Goal: Task Accomplishment & Management: Complete application form

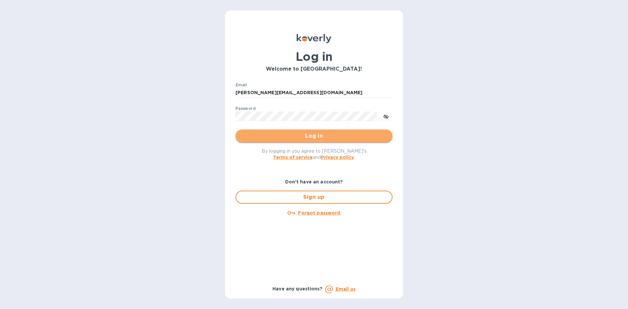
click at [318, 135] on span "Log in" at bounding box center [314, 136] width 147 height 8
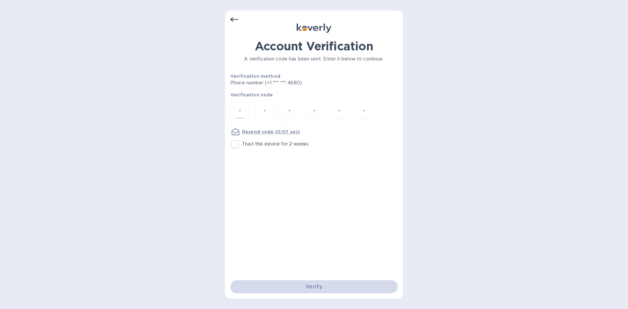
click at [247, 114] on div at bounding box center [240, 112] width 20 height 23
type input "2"
type input "4"
type input "9"
type input "3"
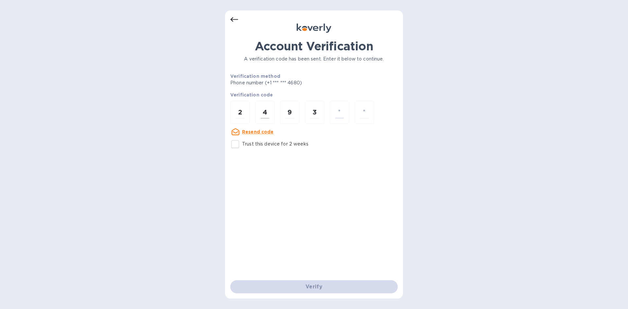
type input "6"
type input "1"
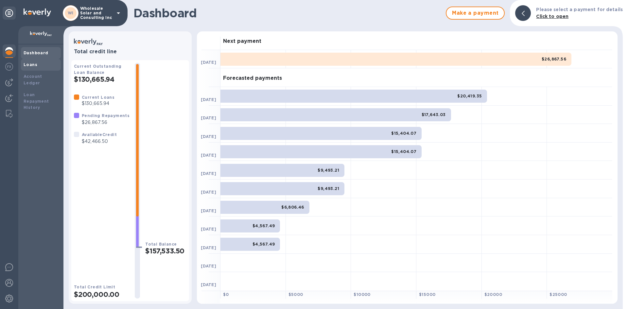
click at [27, 64] on b "Loans" at bounding box center [31, 64] width 14 height 5
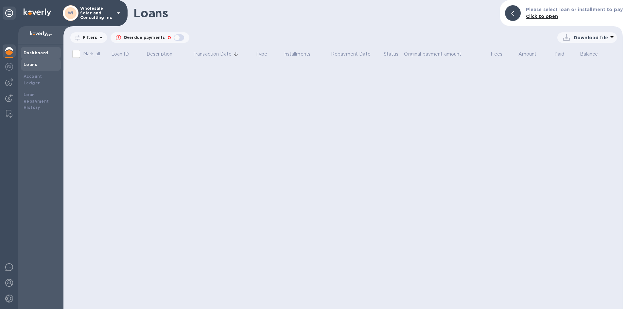
click at [37, 56] on div "Dashboard" at bounding box center [41, 53] width 40 height 12
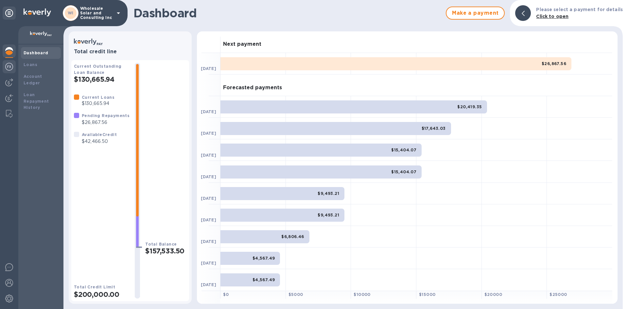
click at [9, 67] on img at bounding box center [9, 67] width 8 height 8
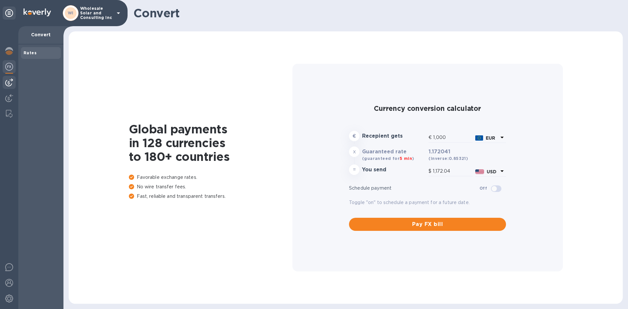
type input "1,172.04"
click at [6, 85] on img at bounding box center [9, 83] width 8 height 8
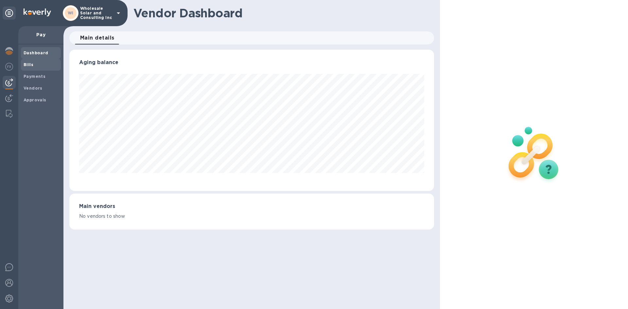
scroll to position [141, 365]
click at [29, 66] on b "Bills" at bounding box center [29, 64] width 10 height 5
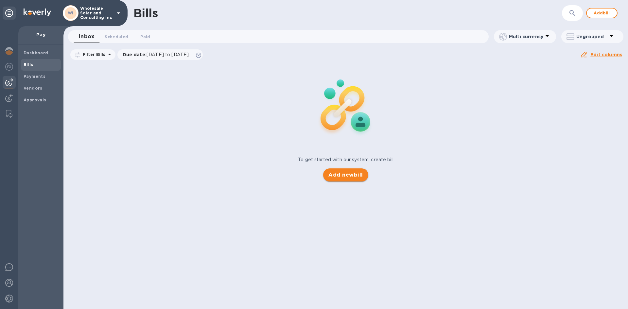
click at [346, 174] on span "Add new bill" at bounding box center [346, 175] width 34 height 8
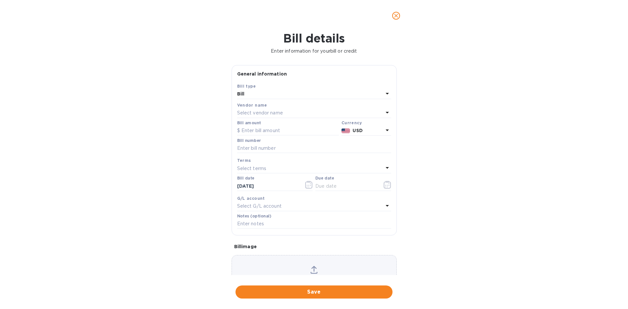
click at [274, 109] on div "Select vendor name" at bounding box center [310, 113] width 146 height 9
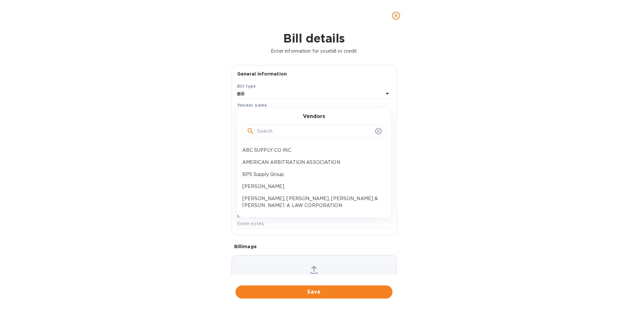
click at [272, 132] on input "text" at bounding box center [315, 132] width 116 height 10
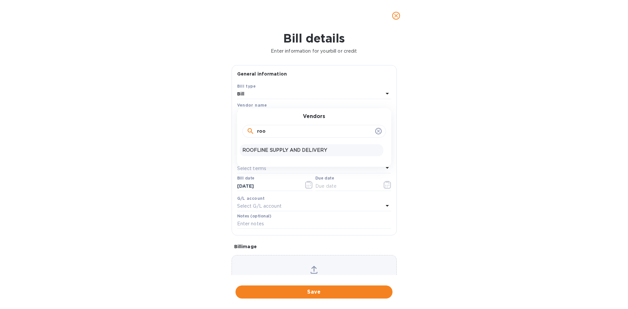
type input "roo"
click at [273, 150] on p "ROOFLINE SUPPLY AND DELIVERY" at bounding box center [312, 150] width 138 height 7
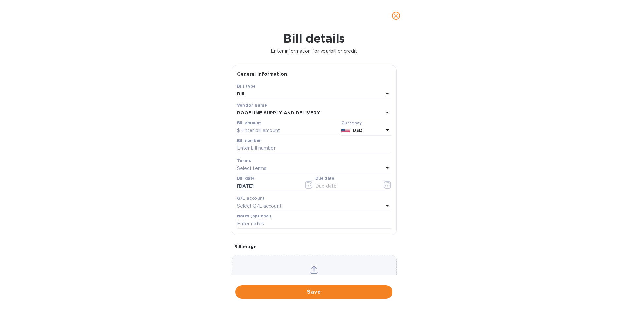
click at [256, 130] on input "text" at bounding box center [288, 131] width 102 height 10
type input "30,000"
click at [262, 150] on input "text" at bounding box center [314, 149] width 154 height 10
type input "8"
type input "[DATE]"
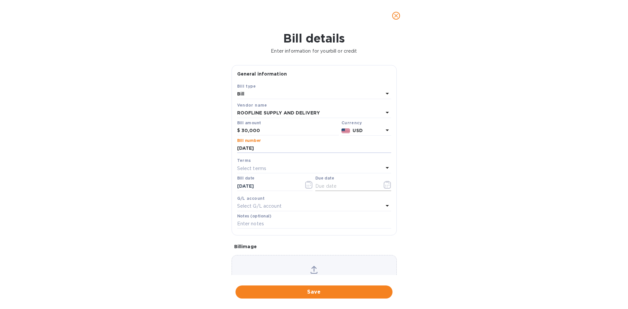
click at [384, 188] on icon "button" at bounding box center [387, 185] width 7 height 8
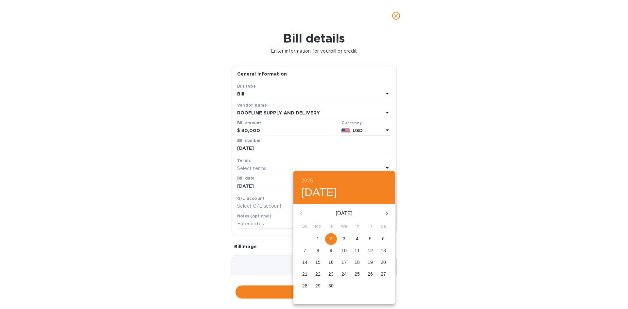
click at [332, 240] on p "2" at bounding box center [331, 239] width 3 height 7
type input "[DATE]"
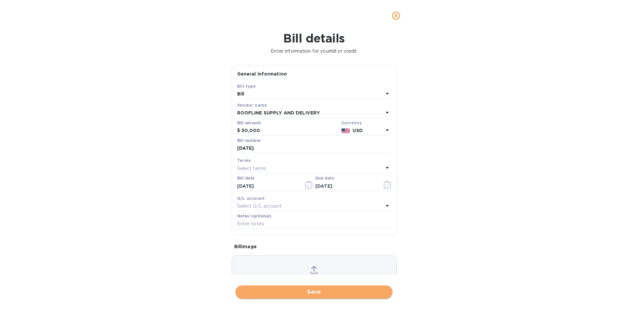
click at [323, 294] on span "Save" at bounding box center [314, 292] width 147 height 8
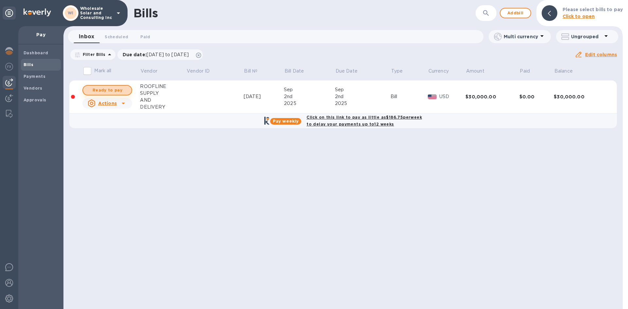
click at [118, 92] on span "Ready to pay" at bounding box center [107, 90] width 38 height 8
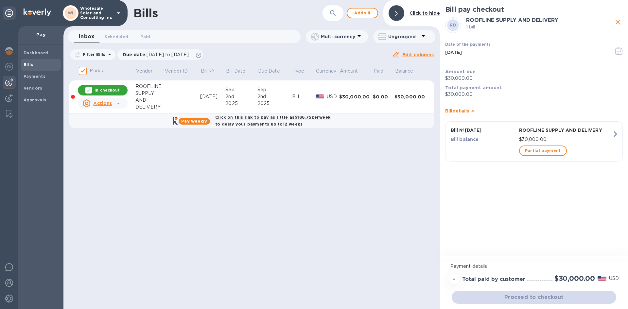
click at [276, 123] on b "Click on this link to pay as little as $186.75 per week to delay your payments …" at bounding box center [273, 121] width 116 height 12
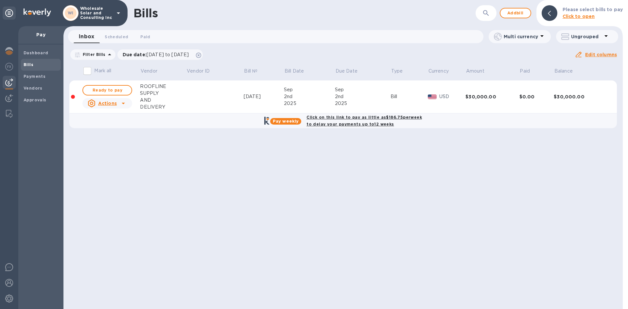
checkbox input "true"
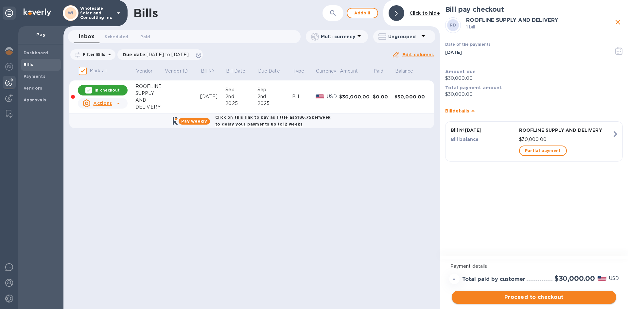
click at [537, 294] on span "Proceed to checkout" at bounding box center [534, 298] width 154 height 8
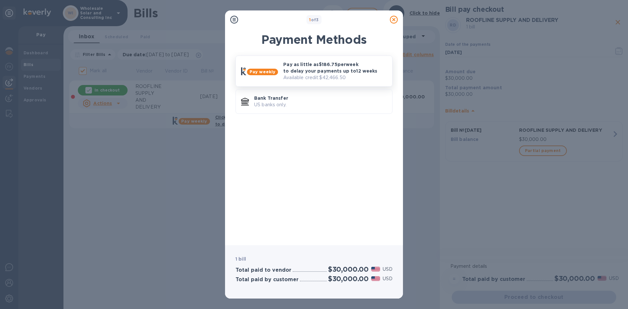
click at [296, 79] on p "Available credit: $42,466.50" at bounding box center [335, 77] width 104 height 7
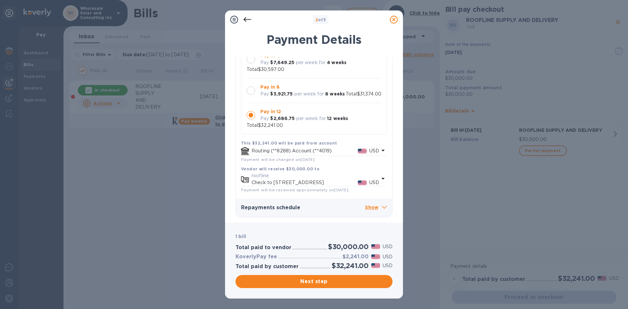
scroll to position [75, 0]
click at [251, 111] on div at bounding box center [251, 115] width 9 height 9
click at [376, 179] on p "USD" at bounding box center [375, 182] width 10 height 7
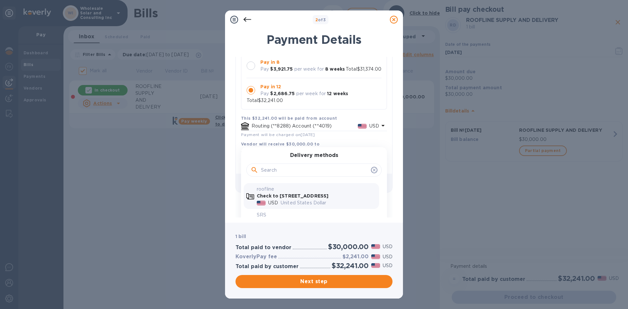
scroll to position [135, 0]
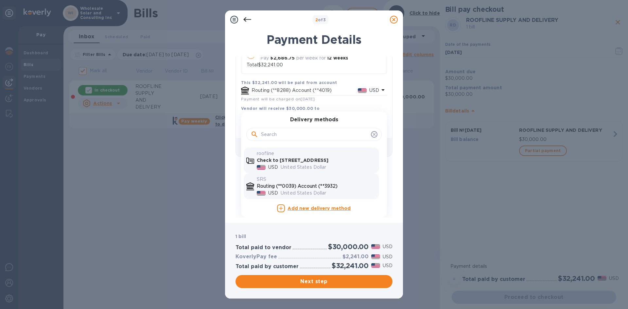
click at [314, 190] on p "United States Dollar" at bounding box center [329, 193] width 96 height 7
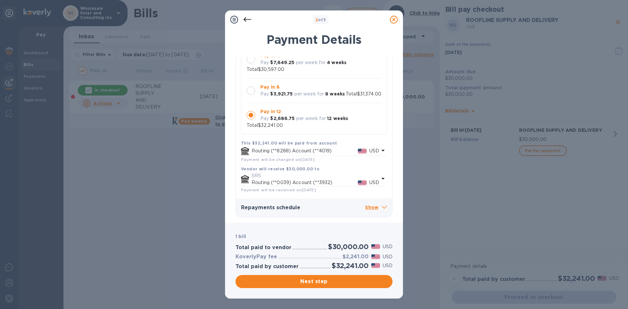
scroll to position [69, 0]
click at [317, 281] on span "Next step" at bounding box center [314, 282] width 147 height 8
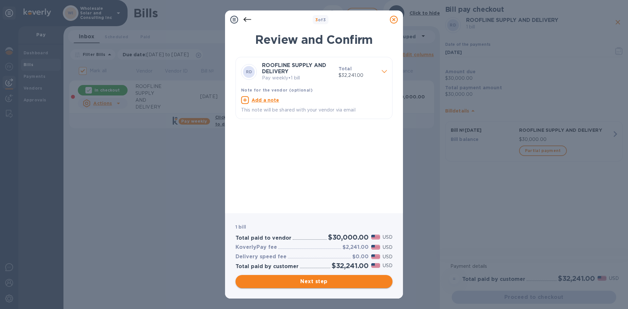
click at [317, 281] on span "Next step" at bounding box center [314, 282] width 147 height 8
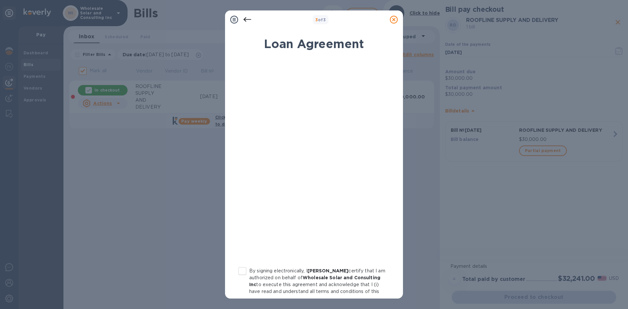
scroll to position [63, 0]
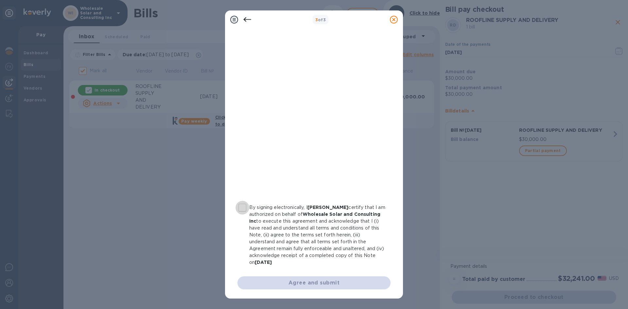
click at [245, 208] on input "By signing electronically, I [PERSON_NAME] certify that I am authorized on beha…" at bounding box center [243, 208] width 14 height 14
checkbox input "true"
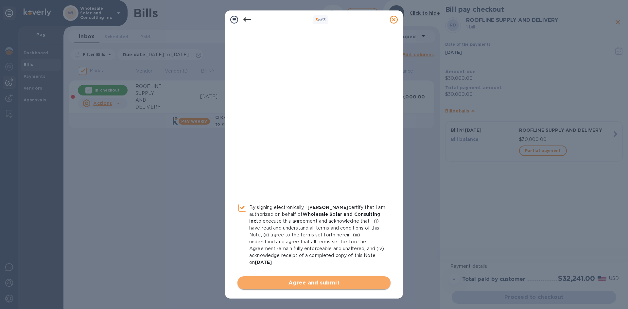
click at [328, 285] on span "Agree and submit" at bounding box center [314, 283] width 143 height 8
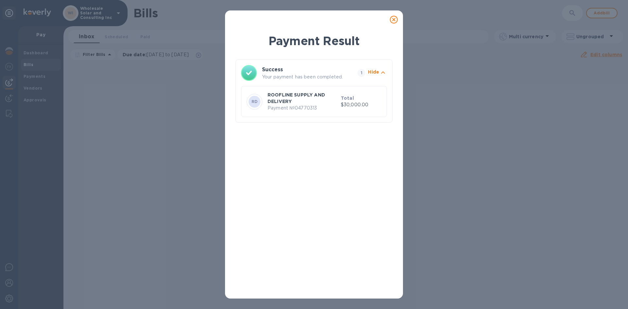
click at [328, 149] on div "Payment Result Success Your payment has been completed. [STREET_ADDRESS] ROOFLI…" at bounding box center [314, 163] width 157 height 261
click at [394, 16] on icon at bounding box center [394, 20] width 8 height 8
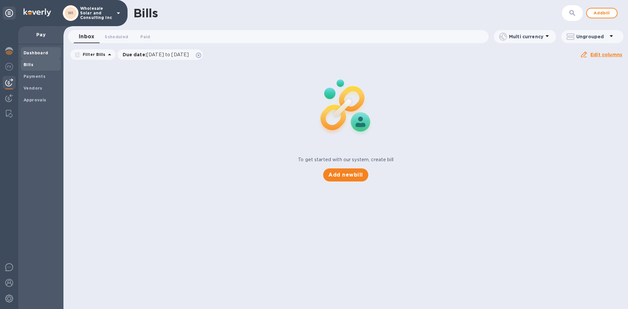
click at [33, 51] on b "Dashboard" at bounding box center [36, 52] width 25 height 5
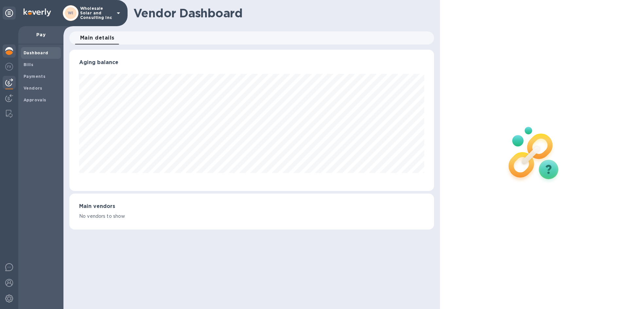
scroll to position [141, 365]
click at [6, 54] on img at bounding box center [9, 51] width 8 height 8
